Goal: Check status: Check status

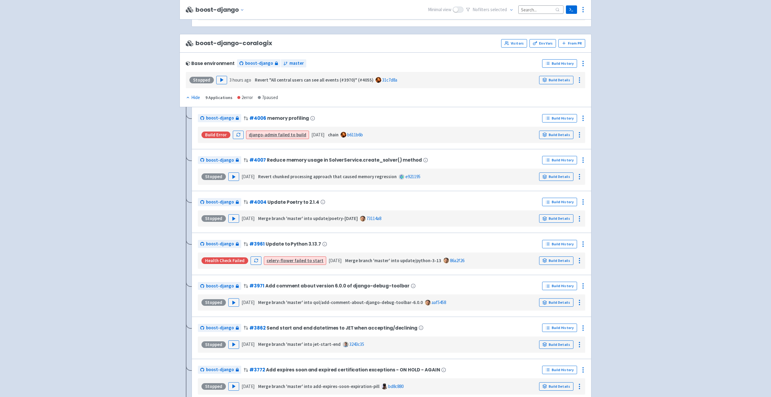
scroll to position [791, 0]
click at [567, 132] on link "Build Details" at bounding box center [556, 133] width 34 height 8
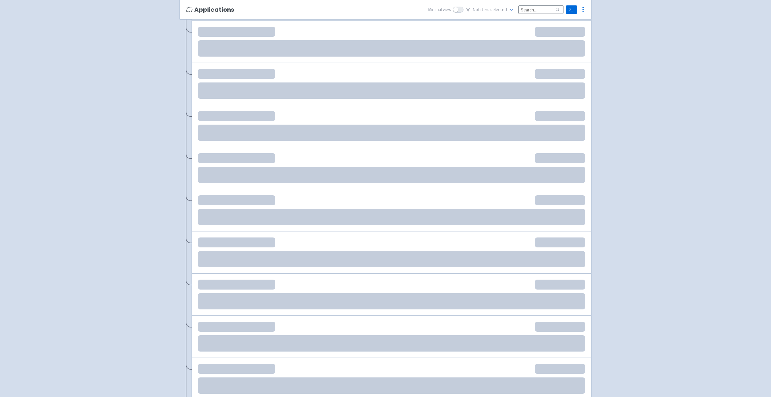
scroll to position [377, 0]
